Goal: Check status: Check status

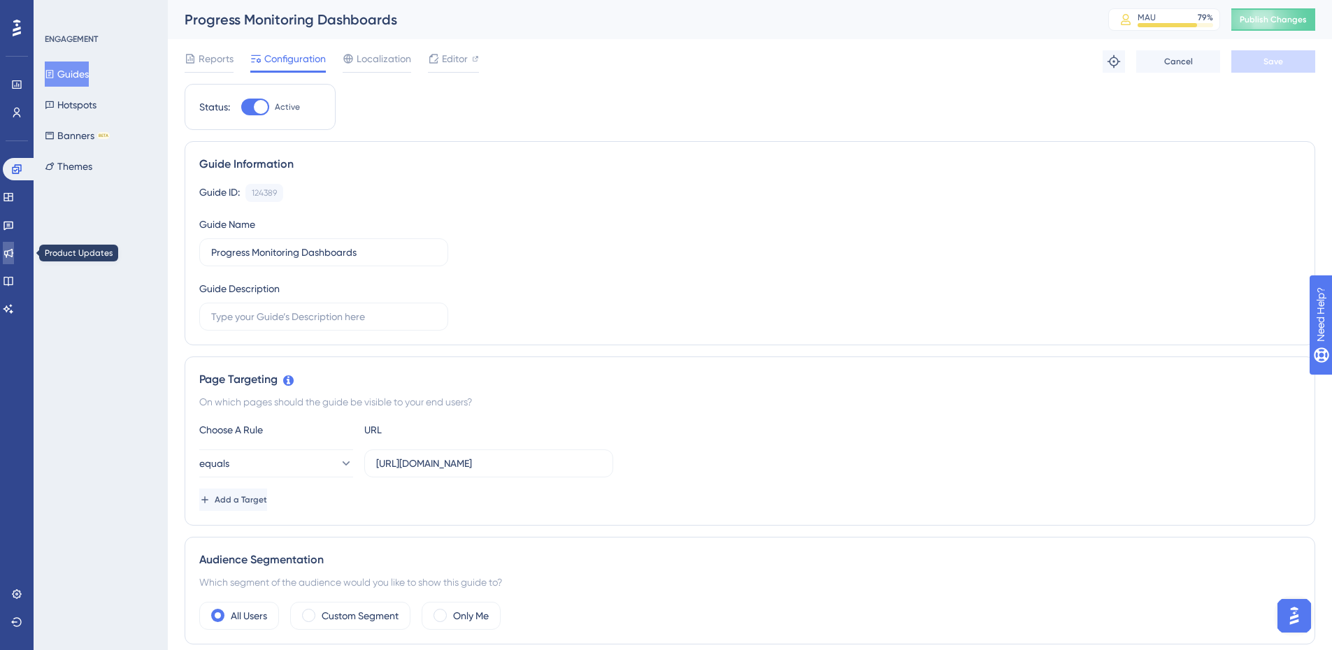
click at [13, 252] on icon at bounding box center [8, 253] width 9 height 9
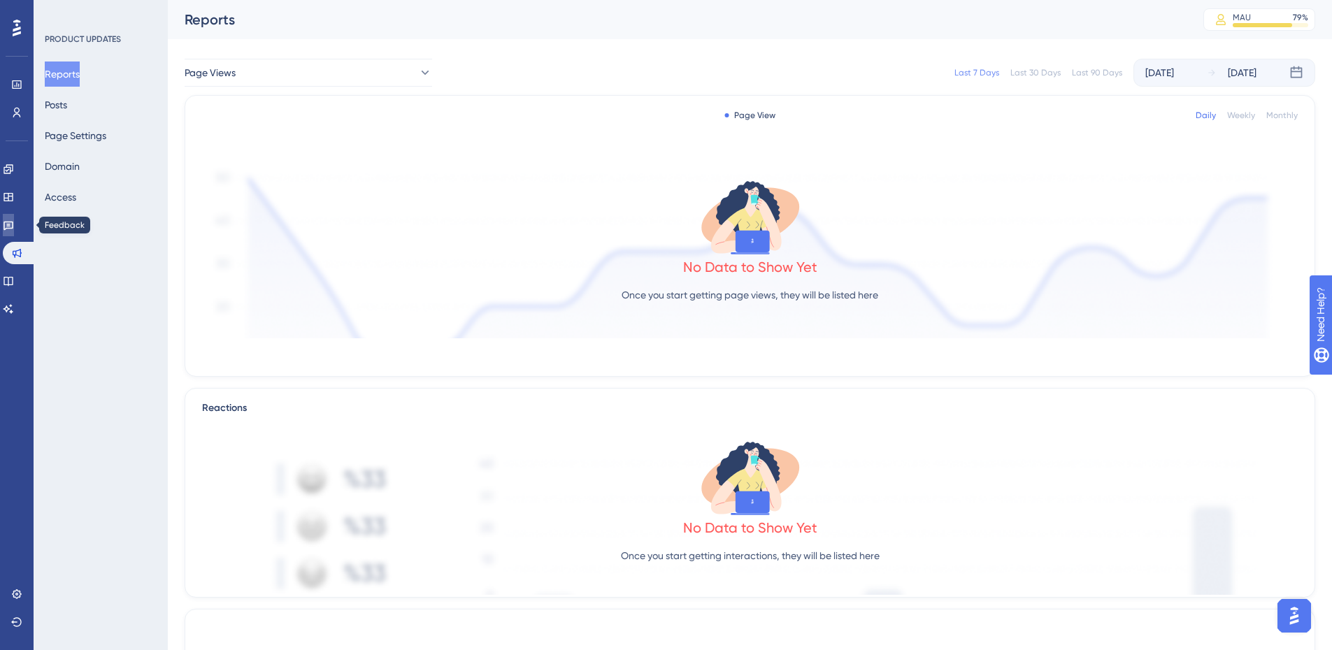
click at [14, 230] on icon at bounding box center [8, 225] width 11 height 11
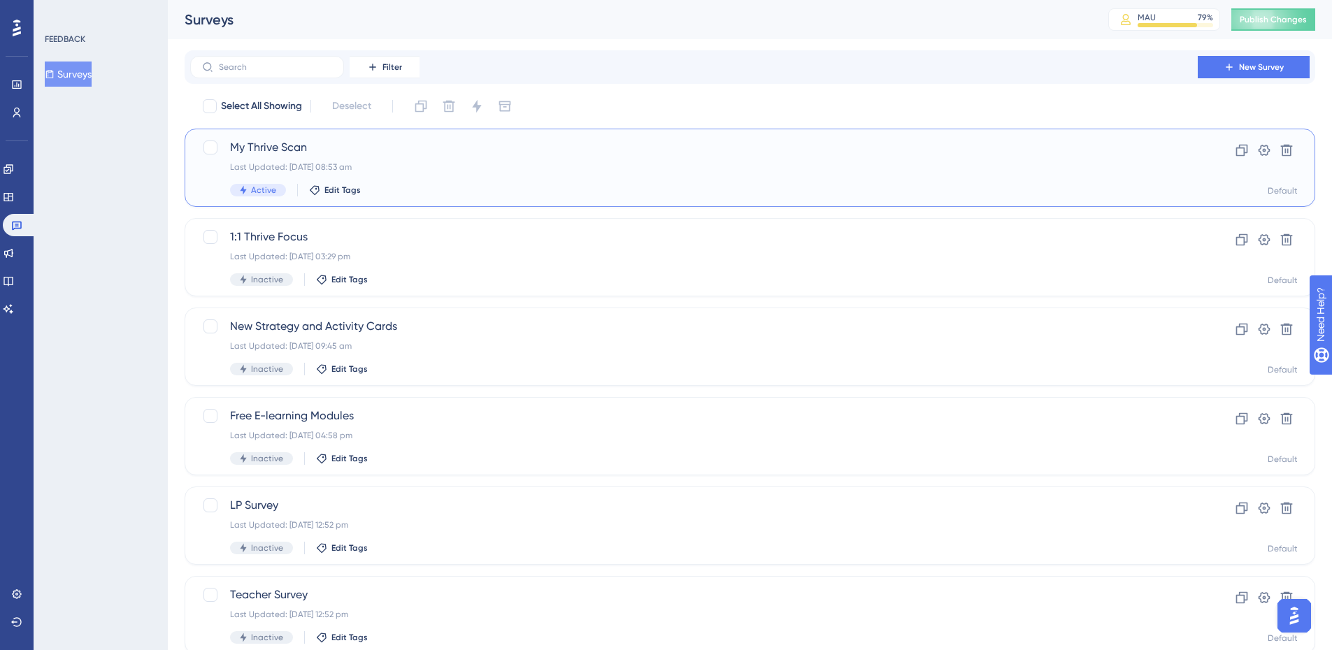
click at [312, 139] on span "My Thrive Scan" at bounding box center [694, 147] width 928 height 17
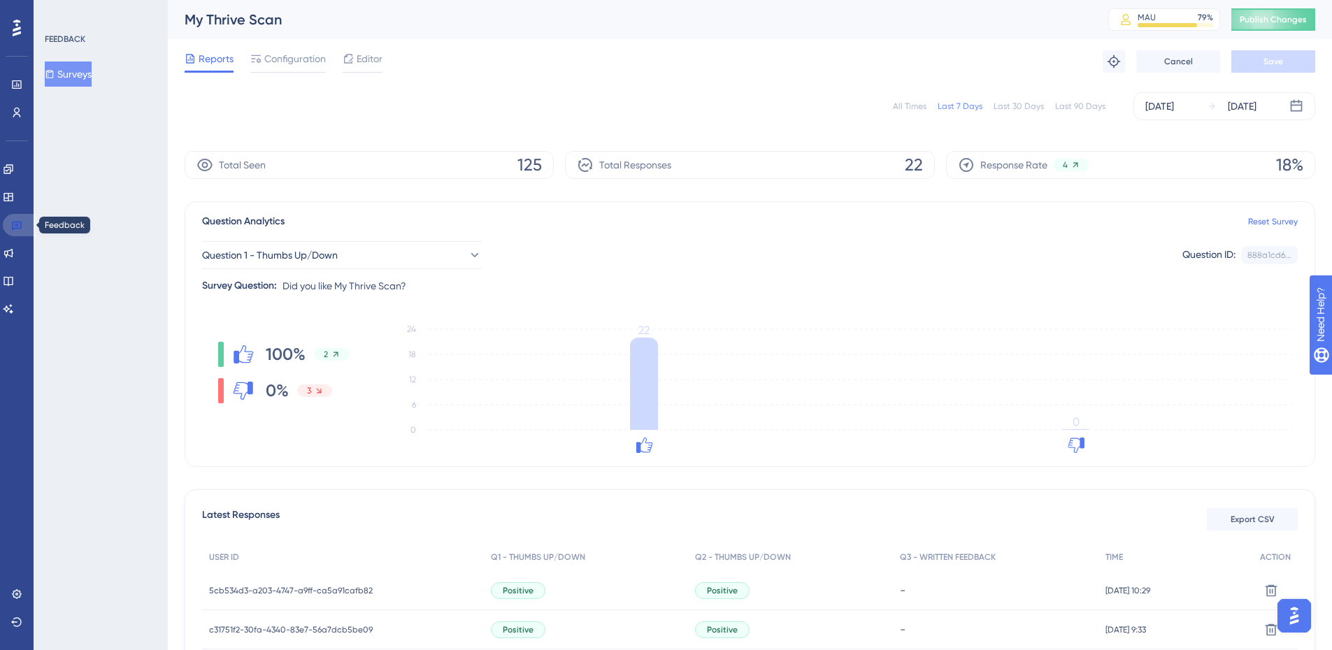
click at [12, 224] on icon at bounding box center [16, 225] width 11 height 11
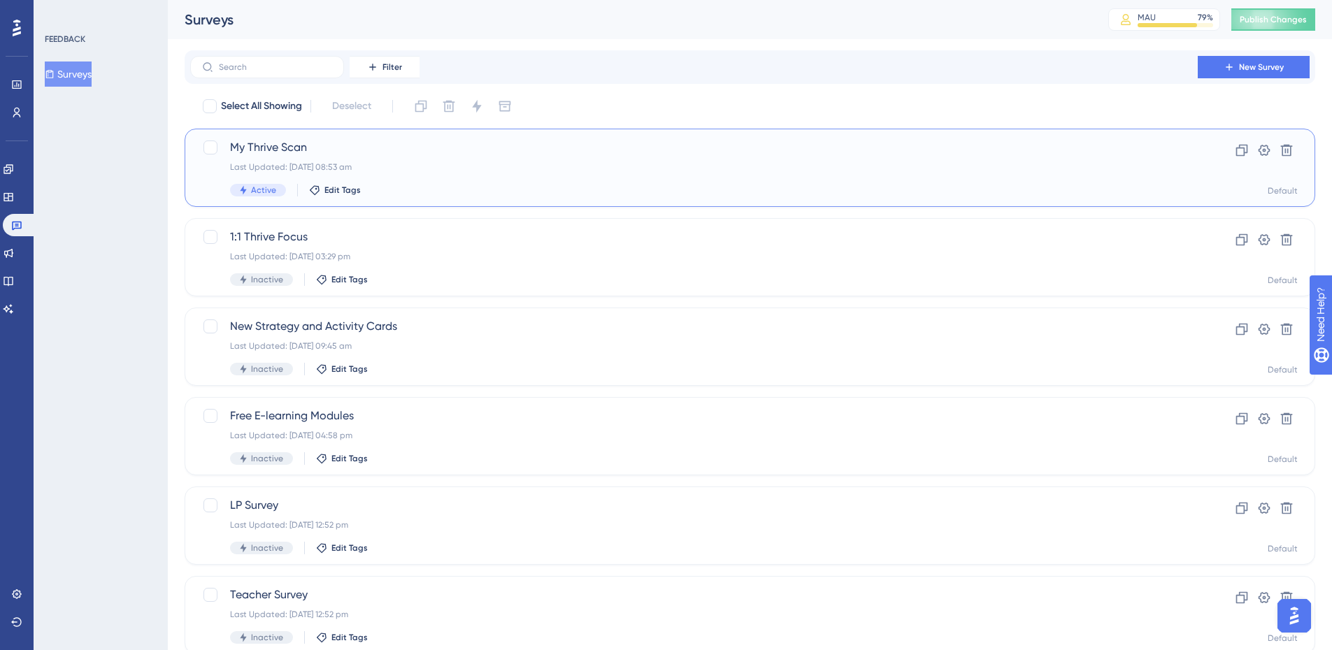
click at [272, 147] on span "My Thrive Scan" at bounding box center [694, 147] width 928 height 17
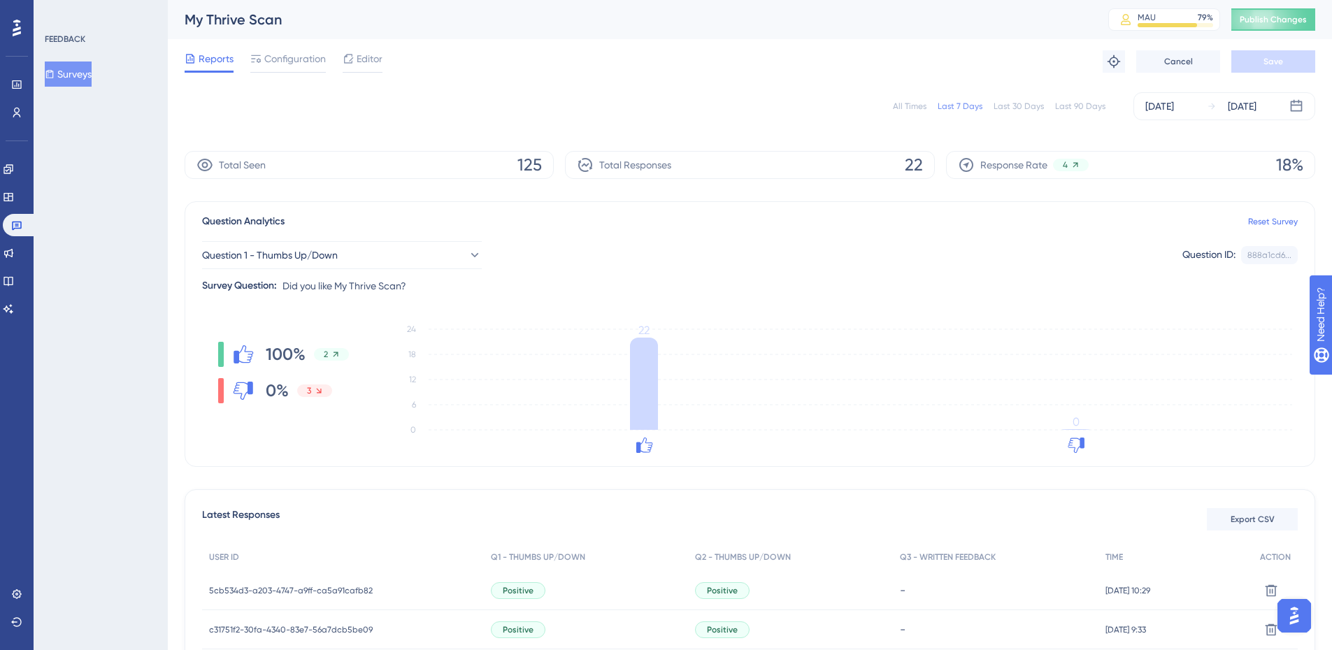
click at [911, 104] on div "All Times" at bounding box center [910, 106] width 34 height 11
